Goal: Find specific page/section: Find specific page/section

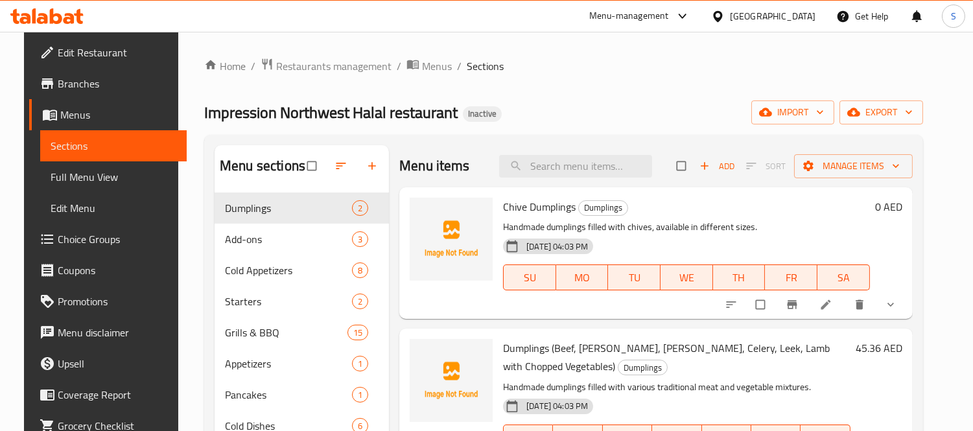
click at [75, 14] on icon at bounding box center [78, 16] width 9 height 15
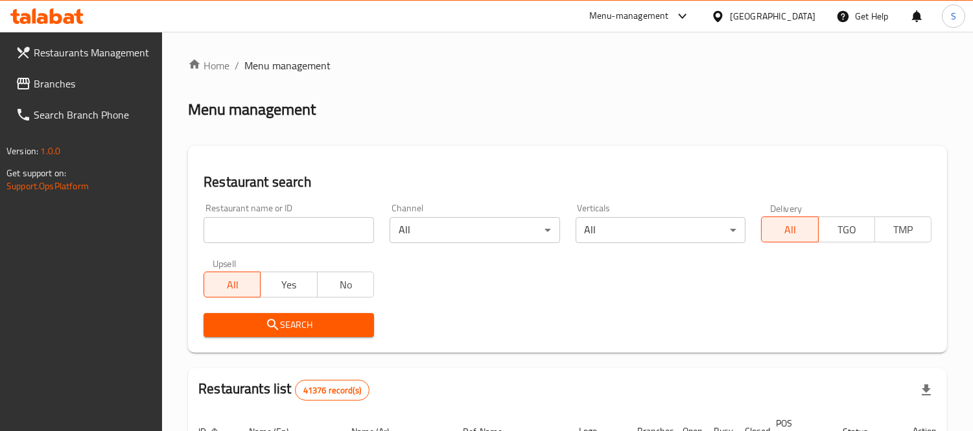
click at [107, 80] on span "Branches" at bounding box center [93, 84] width 119 height 16
